Goal: Transaction & Acquisition: Subscribe to service/newsletter

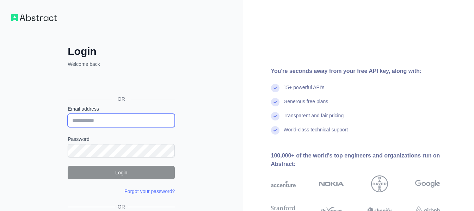
click at [117, 120] on input "Email address" at bounding box center [121, 120] width 107 height 13
click at [103, 120] on input "Email address" at bounding box center [121, 120] width 107 height 13
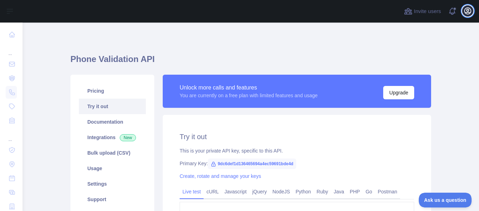
click at [470, 13] on icon "button" at bounding box center [468, 11] width 6 height 6
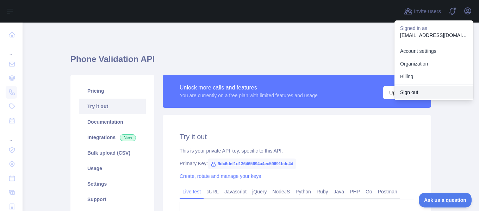
click at [404, 92] on button "Sign out" at bounding box center [434, 92] width 79 height 13
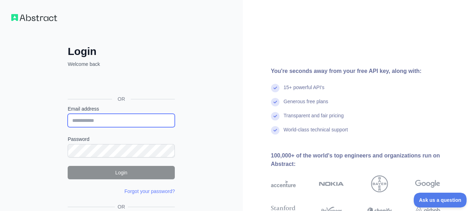
click at [117, 122] on input "Email address" at bounding box center [121, 120] width 107 height 13
type input "**********"
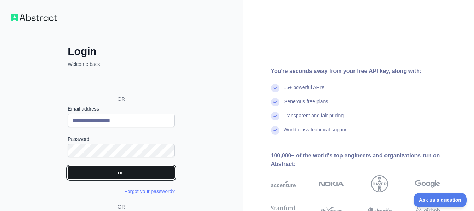
click at [130, 172] on button "Login" at bounding box center [121, 172] width 107 height 13
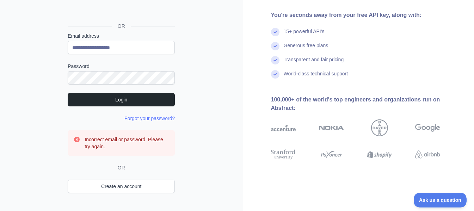
scroll to position [56, 0]
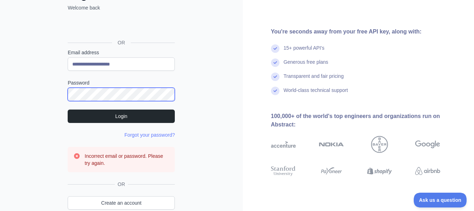
click at [63, 96] on div "**********" at bounding box center [121, 109] width 135 height 241
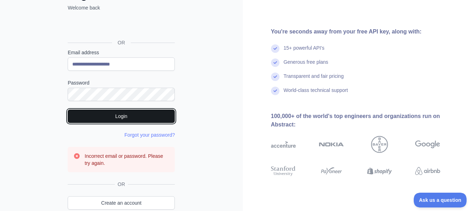
click at [131, 117] on button "Login" at bounding box center [121, 116] width 107 height 13
click at [123, 119] on button "Login" at bounding box center [121, 116] width 107 height 13
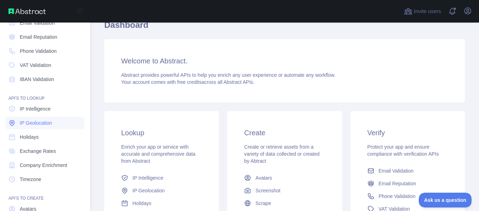
scroll to position [29, 0]
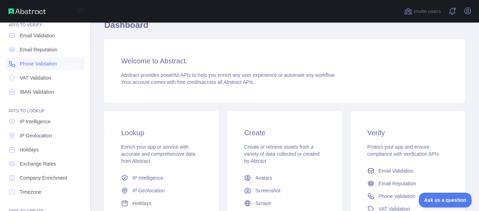
click at [45, 66] on span "Phone Validation" at bounding box center [38, 63] width 37 height 7
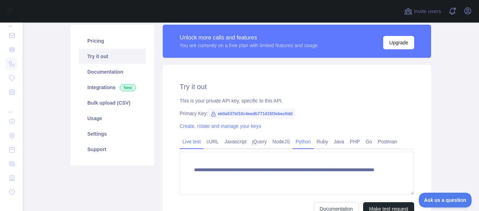
scroll to position [34, 0]
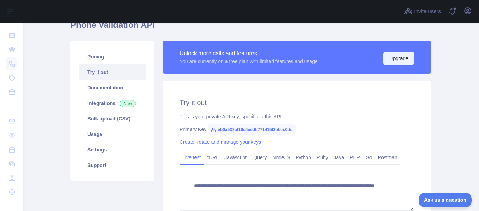
click at [400, 60] on button "Upgrade" at bounding box center [398, 58] width 31 height 13
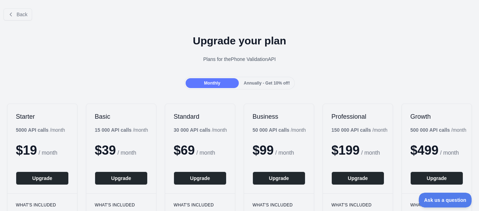
click at [261, 79] on div "Annually - Get 10% off!" at bounding box center [266, 83] width 53 height 10
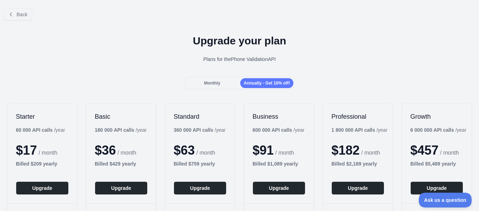
click at [219, 81] on div "Monthly" at bounding box center [212, 83] width 53 height 10
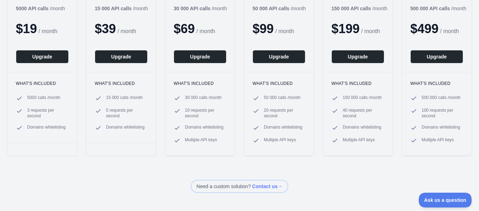
scroll to position [70, 0]
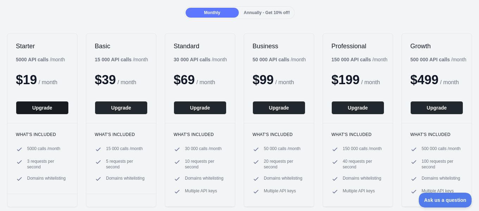
click at [44, 111] on button "Upgrade" at bounding box center [42, 107] width 53 height 13
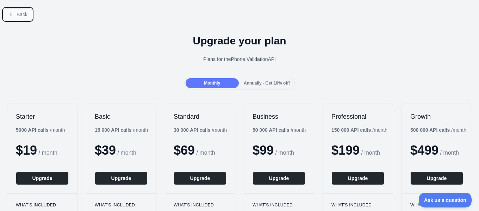
click at [20, 10] on button "Back" at bounding box center [18, 14] width 29 height 12
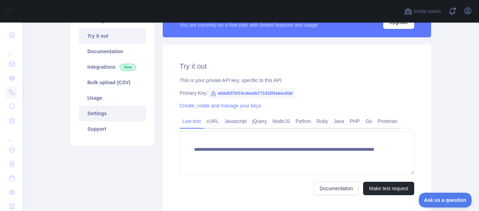
scroll to position [35, 0]
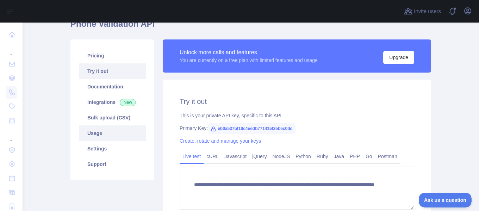
click at [95, 133] on link "Usage" at bounding box center [112, 133] width 67 height 16
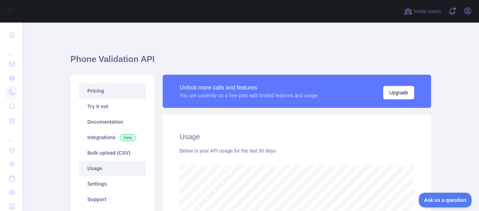
click at [95, 92] on link "Pricing" at bounding box center [112, 91] width 67 height 16
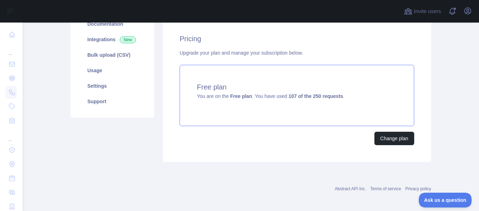
scroll to position [101, 0]
